Goal: Transaction & Acquisition: Purchase product/service

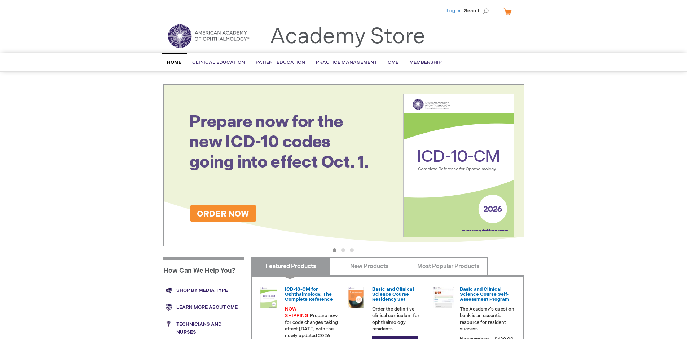
click at [454, 11] on link "Log In" at bounding box center [453, 11] width 14 height 6
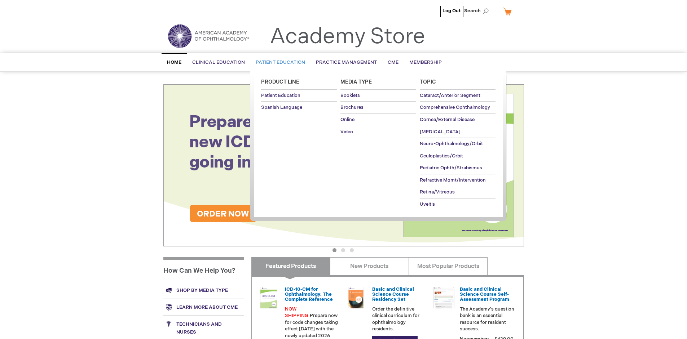
click at [278, 62] on span "Patient Education" at bounding box center [280, 62] width 49 height 6
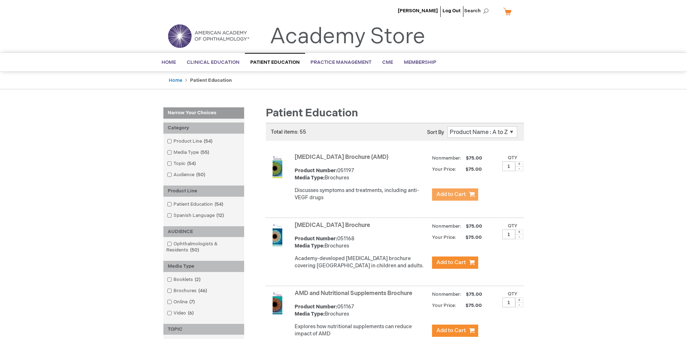
click at [455, 195] on span "Add to Cart" at bounding box center [451, 194] width 30 height 7
